Goal: Find contact information: Find contact information

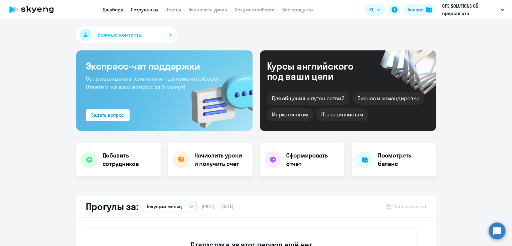
click at [149, 8] on link "Сотрудники" at bounding box center [144, 10] width 27 height 6
select select "30"
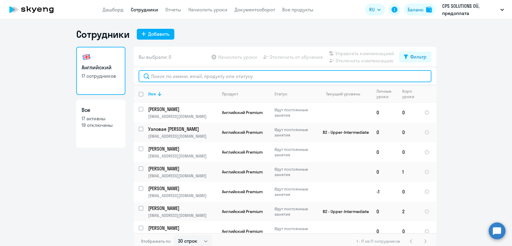
click at [188, 76] on input "text" at bounding box center [284, 76] width 292 height 12
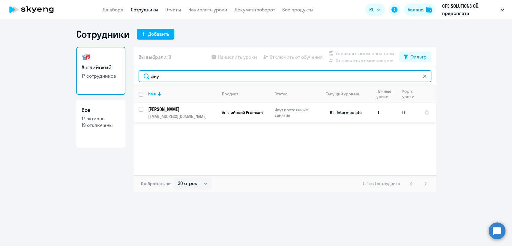
type input "ану"
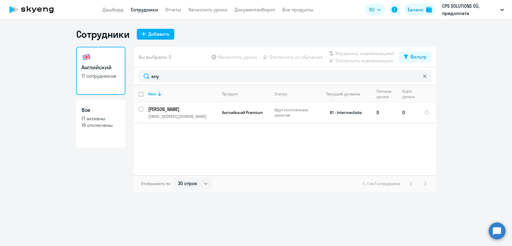
click at [205, 111] on p "Ануфриева Даля" at bounding box center [182, 109] width 68 height 7
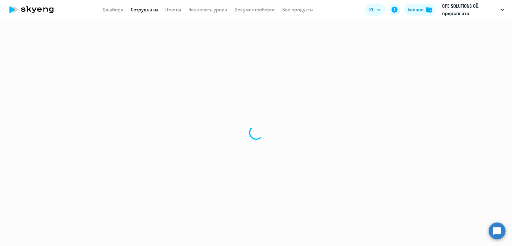
select select "english"
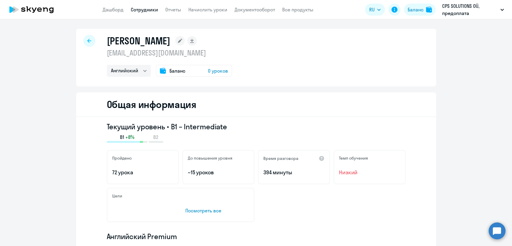
click at [168, 52] on p "anufrieva.dalya@gmail.com" at bounding box center [169, 53] width 125 height 10
copy p "anufrieva.dalya@gmail.com"
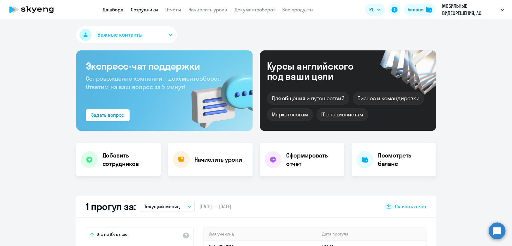
click at [147, 8] on link "Сотрудники" at bounding box center [144, 10] width 27 height 6
select select "30"
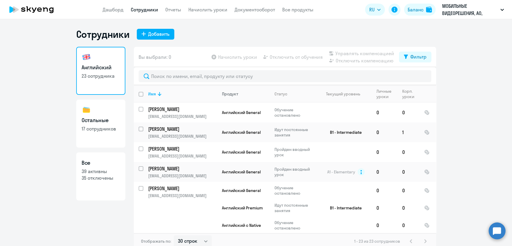
click at [227, 96] on th "Продукт" at bounding box center [243, 93] width 52 height 17
click at [228, 96] on div "Продукт" at bounding box center [230, 93] width 16 height 5
click at [226, 92] on div "Продукт" at bounding box center [230, 93] width 16 height 5
click at [225, 97] on th "Продукт" at bounding box center [243, 93] width 52 height 17
click at [96, 130] on p "17 сотрудников" at bounding box center [101, 128] width 38 height 7
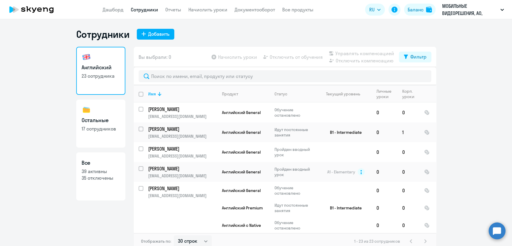
select select "30"
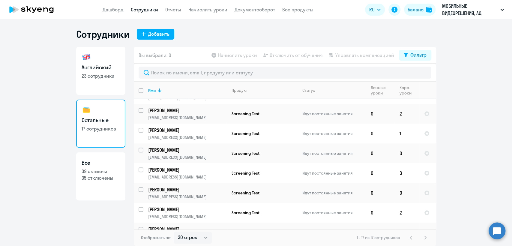
scroll to position [141, 0]
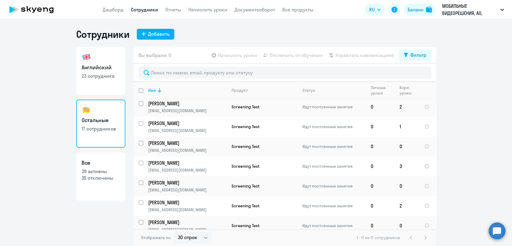
drag, startPoint x: 3, startPoint y: 198, endPoint x: 9, endPoint y: 195, distance: 7.1
click at [2, 198] on ng-component "Сотрудники Добавить Английский 23 сотрудника Остальные 17 сотрудников Все 39 ак…" at bounding box center [256, 137] width 512 height 218
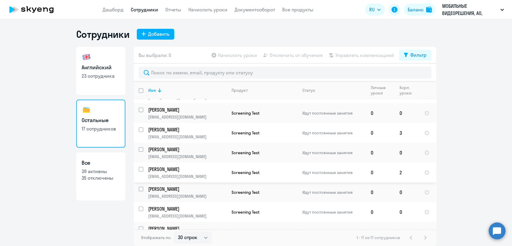
scroll to position [205, 0]
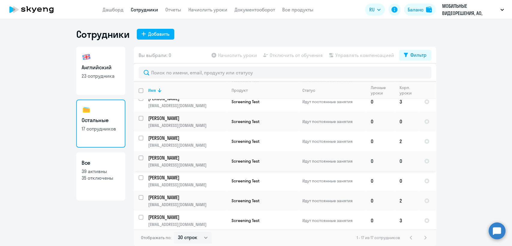
click at [180, 164] on p "[EMAIL_ADDRESS][DOMAIN_NAME]" at bounding box center [187, 164] width 78 height 5
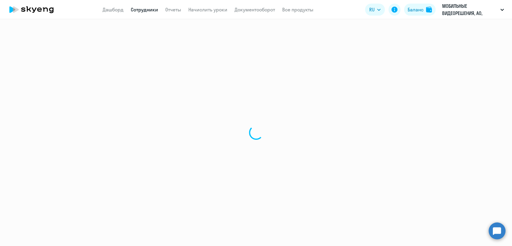
select select "others"
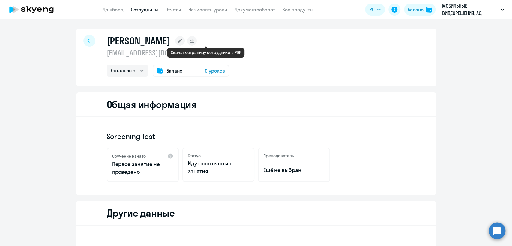
click at [197, 38] on rect at bounding box center [192, 41] width 10 height 10
select select "others"
click at [153, 12] on link "Сотрудники" at bounding box center [144, 10] width 27 height 6
select select "30"
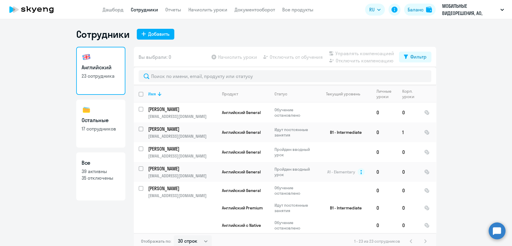
click at [87, 118] on h3 "Остальные" at bounding box center [101, 120] width 38 height 8
select select "30"
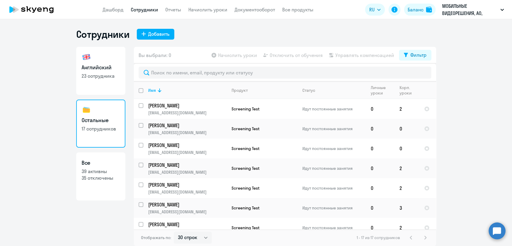
click at [141, 91] on input "deselect all" at bounding box center [144, 94] width 12 height 12
checkbox input "true"
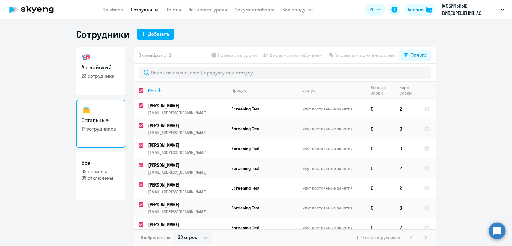
checkbox input "true"
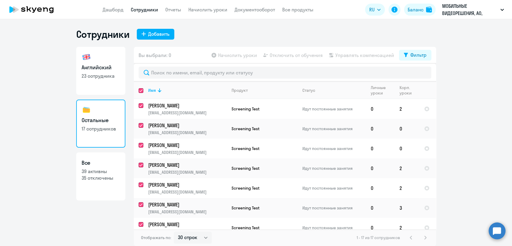
checkbox input "true"
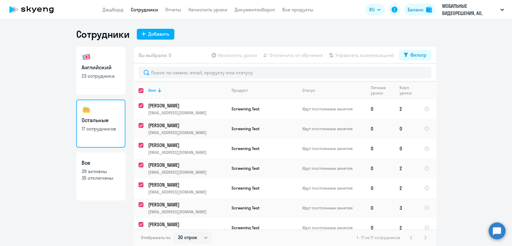
checkbox input "true"
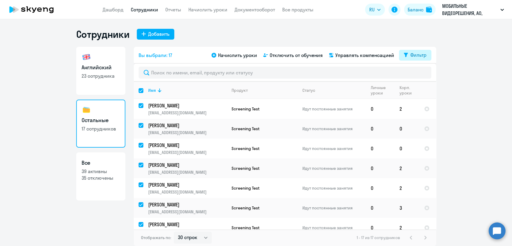
click at [420, 56] on div "Фильтр" at bounding box center [418, 54] width 16 height 7
click at [365, 33] on div "Сотрудники Добавить" at bounding box center [256, 34] width 360 height 12
click at [474, 125] on ng-component "Сотрудники Добавить Английский 23 сотрудника Остальные 17 сотрудников Все 39 ак…" at bounding box center [256, 137] width 512 height 218
click at [122, 8] on link "Дашборд" at bounding box center [112, 10] width 21 height 6
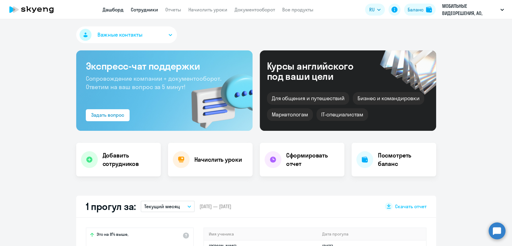
click at [132, 9] on link "Сотрудники" at bounding box center [144, 10] width 27 height 6
select select "30"
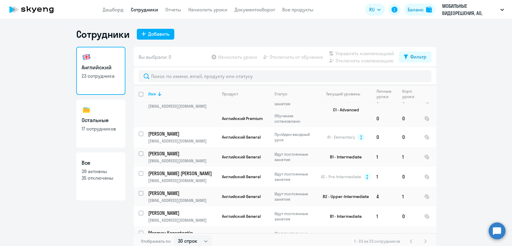
scroll to position [370, 0]
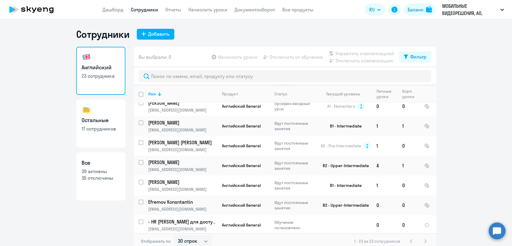
click at [91, 129] on p "17 сотрудников" at bounding box center [101, 128] width 38 height 7
select select "30"
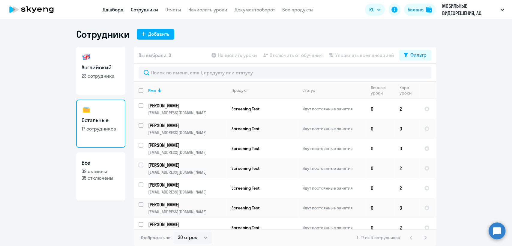
click at [115, 8] on link "Дашборд" at bounding box center [112, 10] width 21 height 6
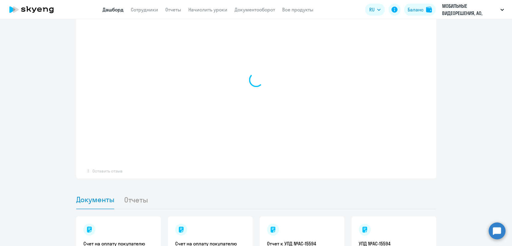
scroll to position [433, 0]
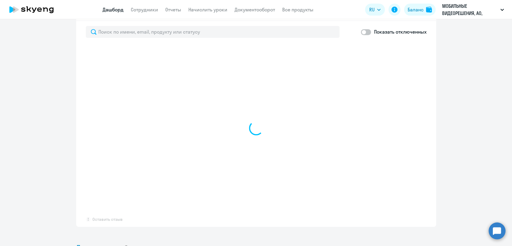
select select "30"
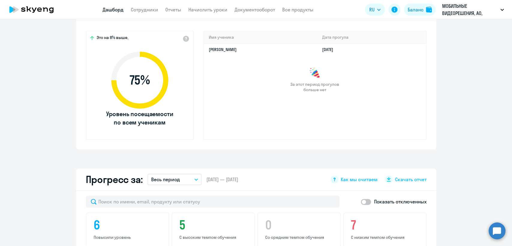
scroll to position [132, 0]
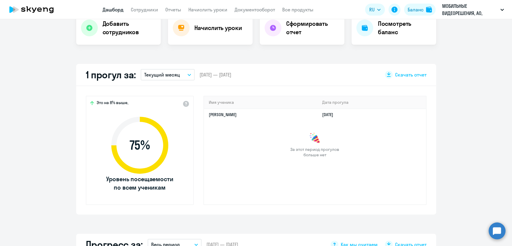
click at [166, 77] on p "Текущий месяц" at bounding box center [162, 74] width 36 height 7
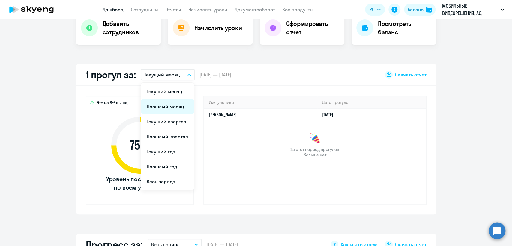
click at [164, 106] on li "Прошлый месяц" at bounding box center [167, 106] width 53 height 15
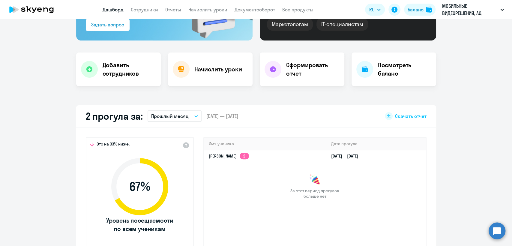
scroll to position [0, 0]
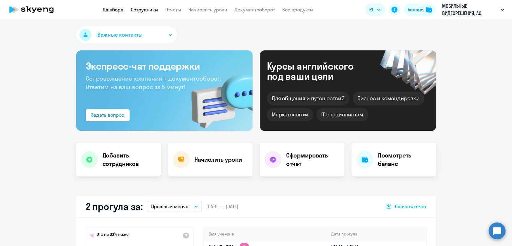
click at [150, 8] on link "Сотрудники" at bounding box center [144, 10] width 27 height 6
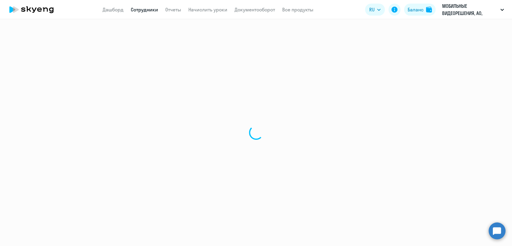
select select "30"
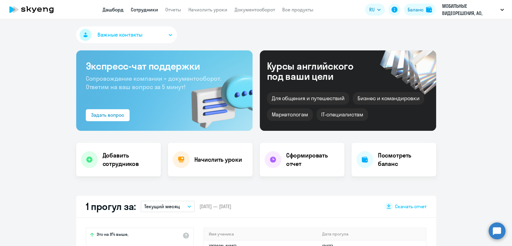
click at [134, 8] on link "Сотрудники" at bounding box center [144, 10] width 27 height 6
select select "30"
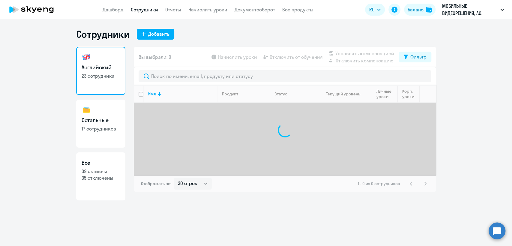
click at [112, 126] on p "17 сотрудников" at bounding box center [101, 128] width 38 height 7
select select "30"
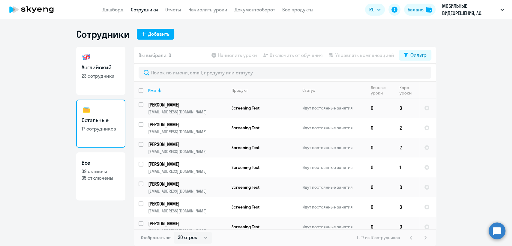
scroll to position [205, 0]
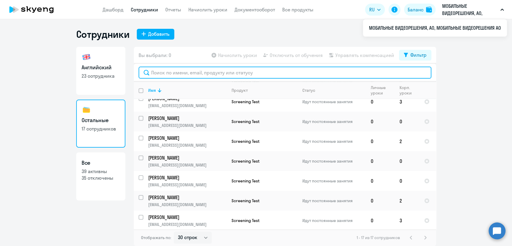
click at [176, 74] on input "text" at bounding box center [284, 73] width 292 height 12
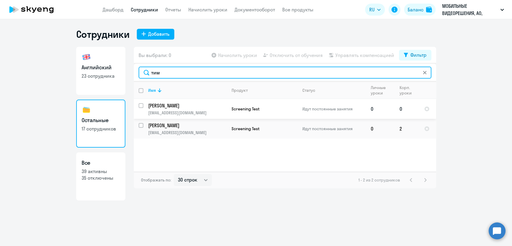
type input "тим"
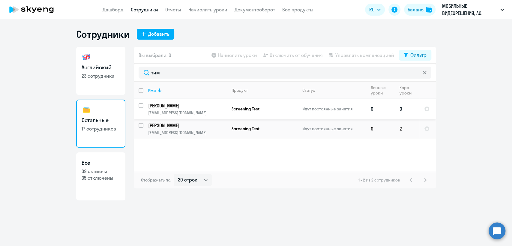
click at [238, 104] on td "Screening Test" at bounding box center [262, 109] width 71 height 20
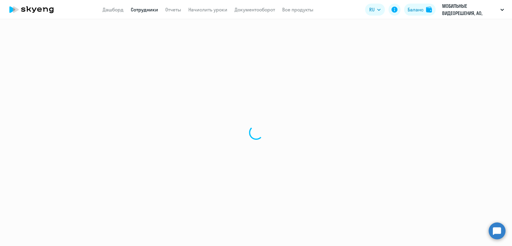
select select "others"
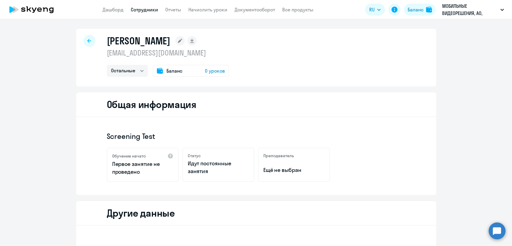
click at [164, 52] on p "[EMAIL_ADDRESS][DOMAIN_NAME]" at bounding box center [168, 53] width 122 height 10
copy p "[EMAIL_ADDRESS][DOMAIN_NAME]"
click at [145, 7] on link "Сотрудники" at bounding box center [144, 10] width 27 height 6
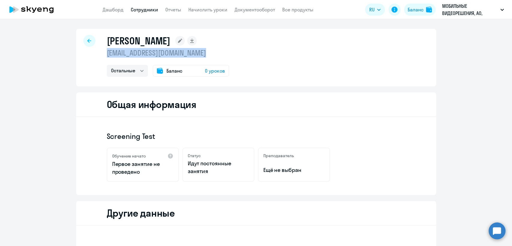
select select "30"
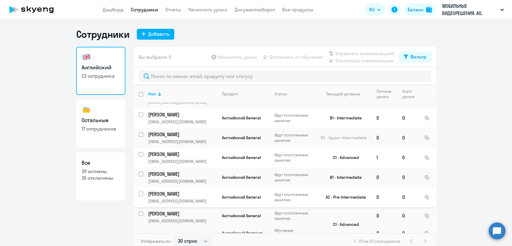
scroll to position [166, 0]
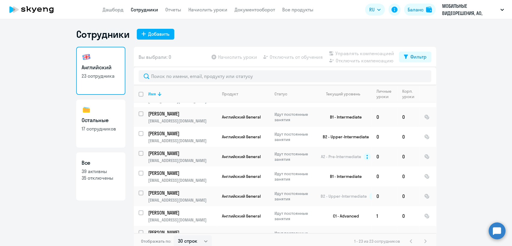
click at [99, 125] on link "Остальные 17 сотрудников" at bounding box center [100, 123] width 49 height 48
select select "30"
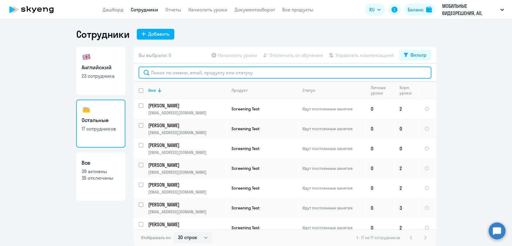
click at [194, 73] on input "text" at bounding box center [284, 73] width 292 height 12
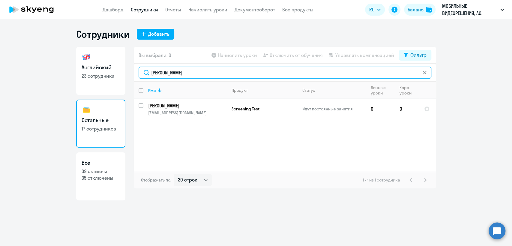
type input "[PERSON_NAME]"
